Goal: Use online tool/utility: Utilize a website feature to perform a specific function

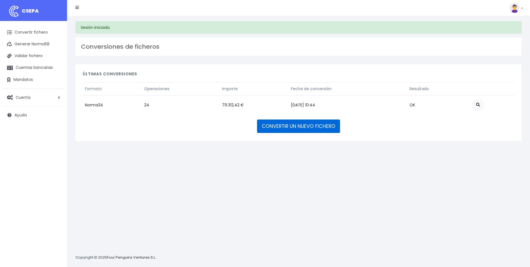
click at [308, 129] on link "CONVERTIR UN NUEVO FICHERO" at bounding box center [298, 125] width 83 height 13
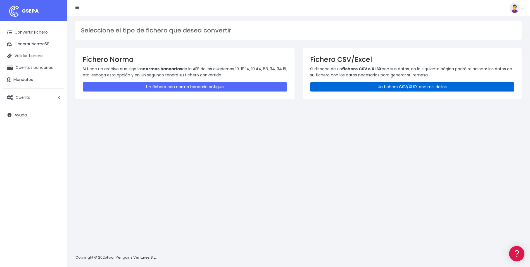
click at [338, 87] on link "Un fichero CSV/XLSX con mis datos" at bounding box center [412, 86] width 205 height 9
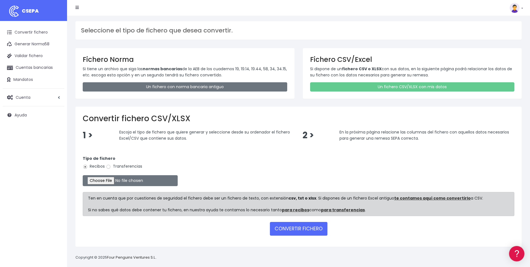
click at [112, 166] on label "Transferencias" at bounding box center [124, 166] width 36 height 6
click at [111, 166] on input "Transferencias" at bounding box center [108, 166] width 5 height 5
radio input "true"
click at [106, 181] on input "file" at bounding box center [130, 180] width 95 height 11
type input "C:\fakepath\PLANTILLASEPA CLAIM 11.09.csv"
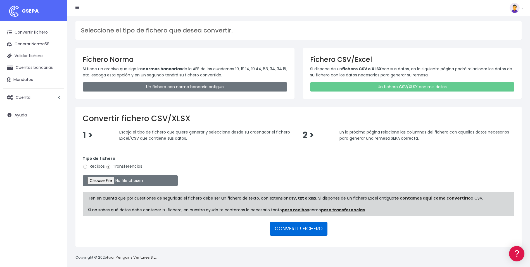
click at [298, 227] on button "CONVERTIR FICHERO" at bounding box center [299, 228] width 58 height 13
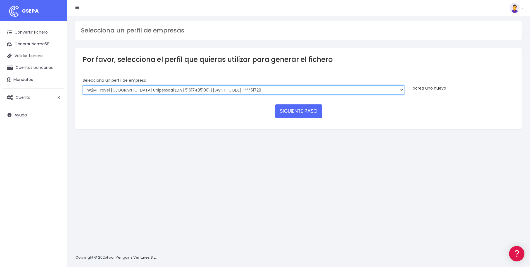
click at [401, 89] on select "WORLD2MEET,S.L.U | b62880992 | BSABESBBXXX | ***97721 World 2 Meet SLU | B62880…" at bounding box center [244, 90] width 322 height 10
click at [223, 91] on select "WORLD2MEET,S.L.U | b62880992 | BSABESBBXXX | ***97721 World 2 Meet SLU | B62880…" at bounding box center [244, 90] width 322 height 10
select select "2893"
click at [83, 85] on select "WORLD2MEET,S.L.U | b62880992 | BSABESBBXXX | ***97721 World 2 Meet SLU | B62880…" at bounding box center [244, 90] width 322 height 10
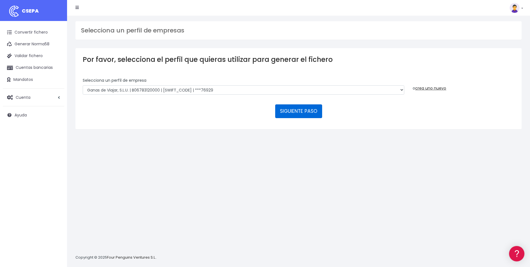
click at [298, 113] on button "SIGUIENTE PASO" at bounding box center [298, 110] width 47 height 13
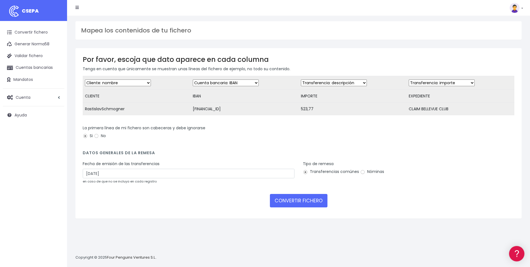
click at [318, 82] on select "Desechar campo Cliente: nombre Cliente: DNI Cliente: Email Cliente: referencia …" at bounding box center [334, 82] width 66 height 7
select select "amount"
click at [301, 79] on select "Desechar campo Cliente: nombre Cliente: DNI Cliente: Email Cliente: referencia …" at bounding box center [334, 82] width 66 height 7
click at [439, 82] on select "Desechar campo Cliente: nombre Cliente: DNI Cliente: Email Cliente: referencia …" at bounding box center [442, 82] width 66 height 7
select select "description"
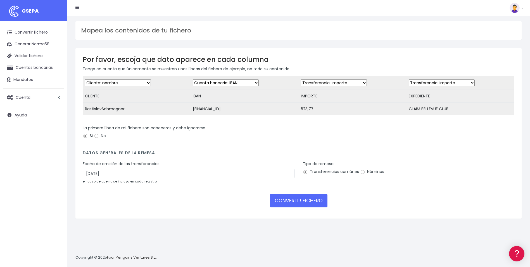
click at [409, 79] on select "Desechar campo Cliente: nombre Cliente: DNI Cliente: Email Cliente: referencia …" at bounding box center [442, 82] width 66 height 7
click at [91, 177] on input "[DATE]" at bounding box center [189, 174] width 212 height 10
click at [114, 225] on td "11" at bounding box center [113, 224] width 8 height 8
type input "[DATE]"
click at [305, 204] on button "CONVERTIR FICHERO" at bounding box center [299, 200] width 58 height 13
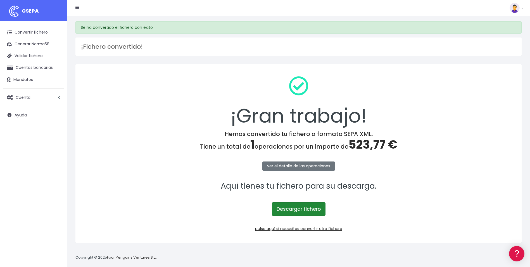
click at [305, 208] on link "Descargar fichero" at bounding box center [299, 208] width 54 height 13
